Goal: Transaction & Acquisition: Purchase product/service

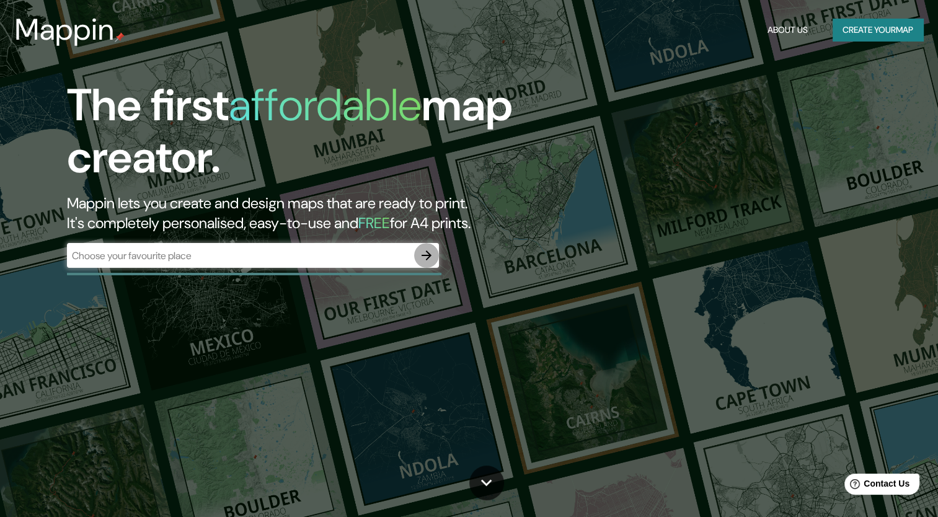
click at [427, 259] on icon "button" at bounding box center [427, 255] width 10 height 10
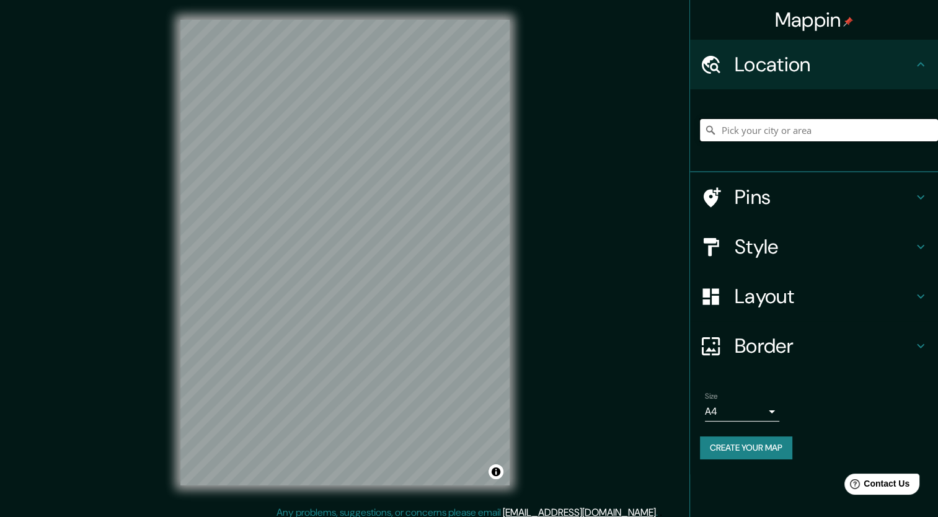
click at [727, 132] on input "Pick your city or area" at bounding box center [819, 130] width 238 height 22
type input "Wadebridge, Cornwall, England, United Kingdom"
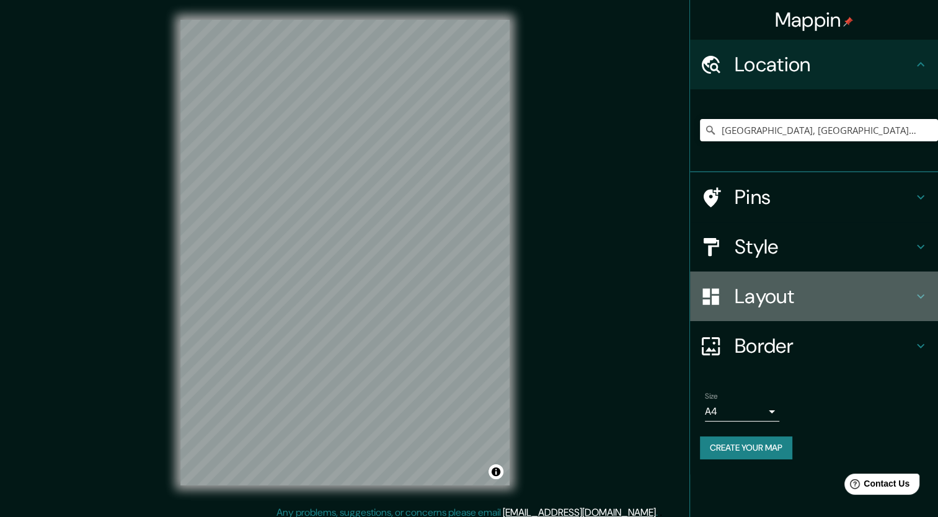
click at [791, 297] on h4 "Layout" at bounding box center [824, 296] width 179 height 25
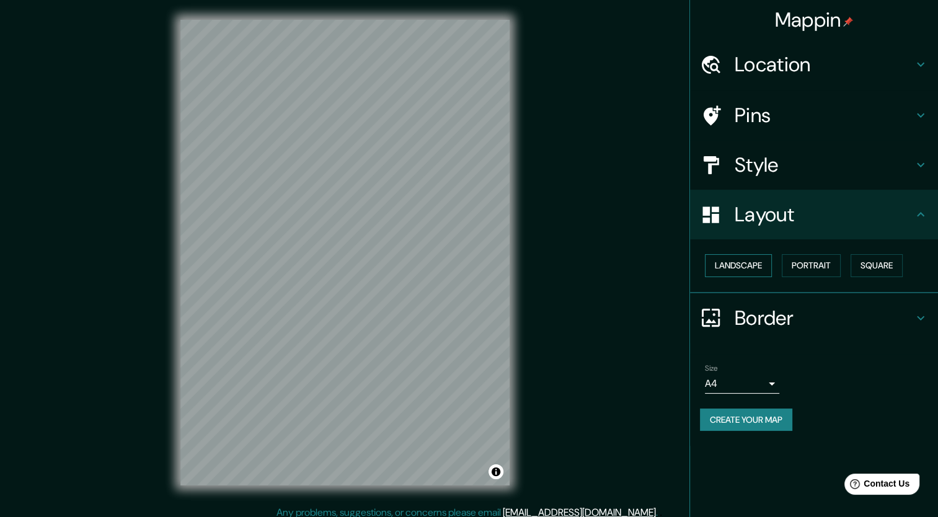
click at [754, 268] on button "Landscape" at bounding box center [738, 265] width 67 height 23
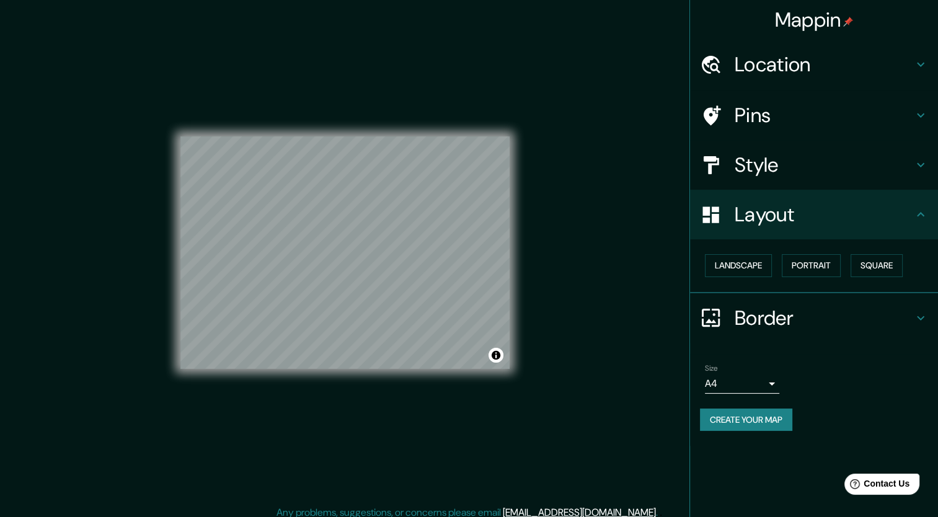
click at [772, 417] on button "Create your map" at bounding box center [746, 420] width 92 height 23
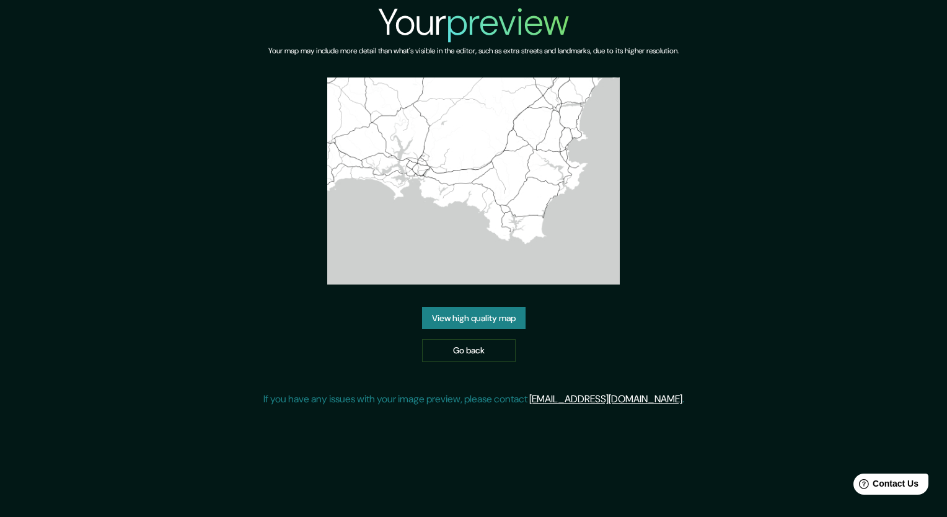
click at [501, 325] on link "View high quality map" at bounding box center [474, 318] width 104 height 23
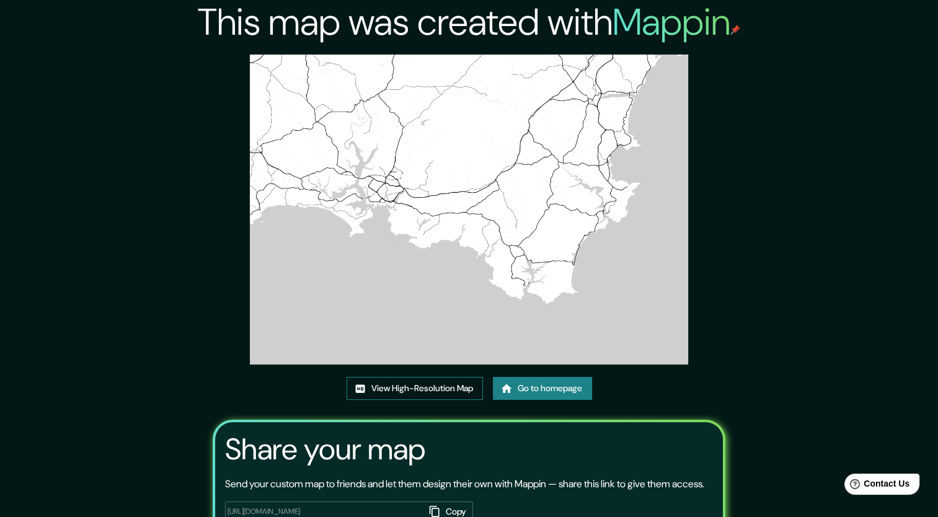
click at [454, 391] on link "View High-Resolution Map" at bounding box center [415, 388] width 136 height 23
